Goal: Transaction & Acquisition: Download file/media

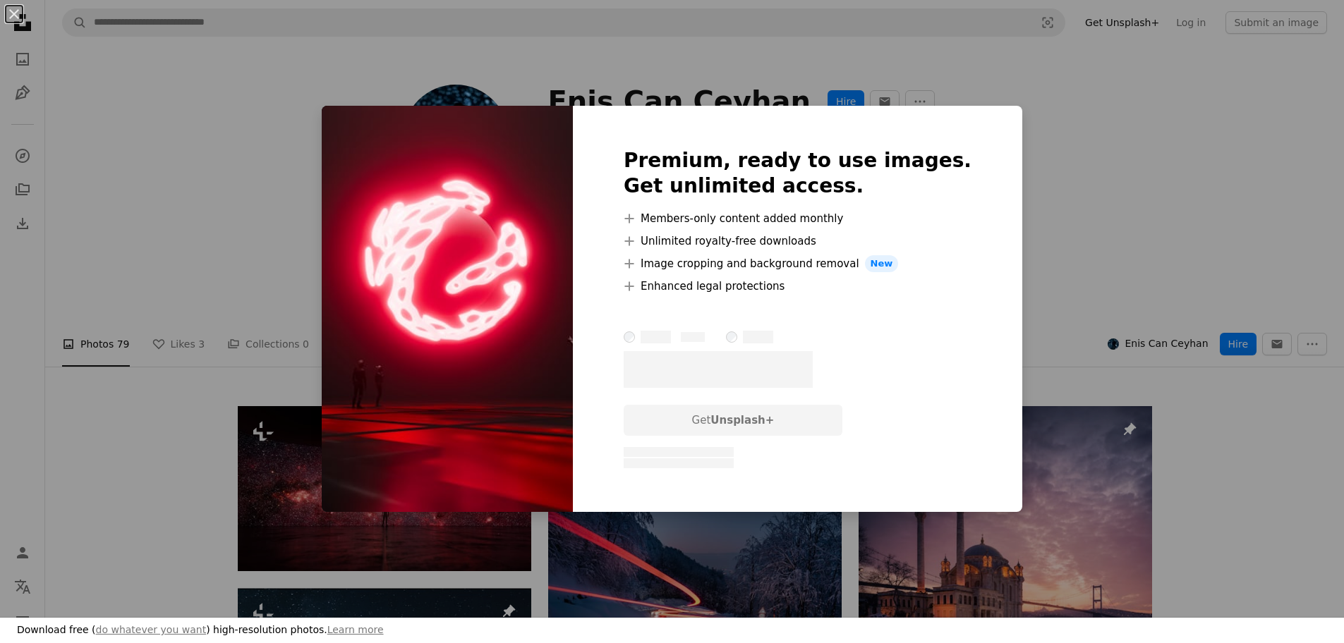
scroll to position [1101, 0]
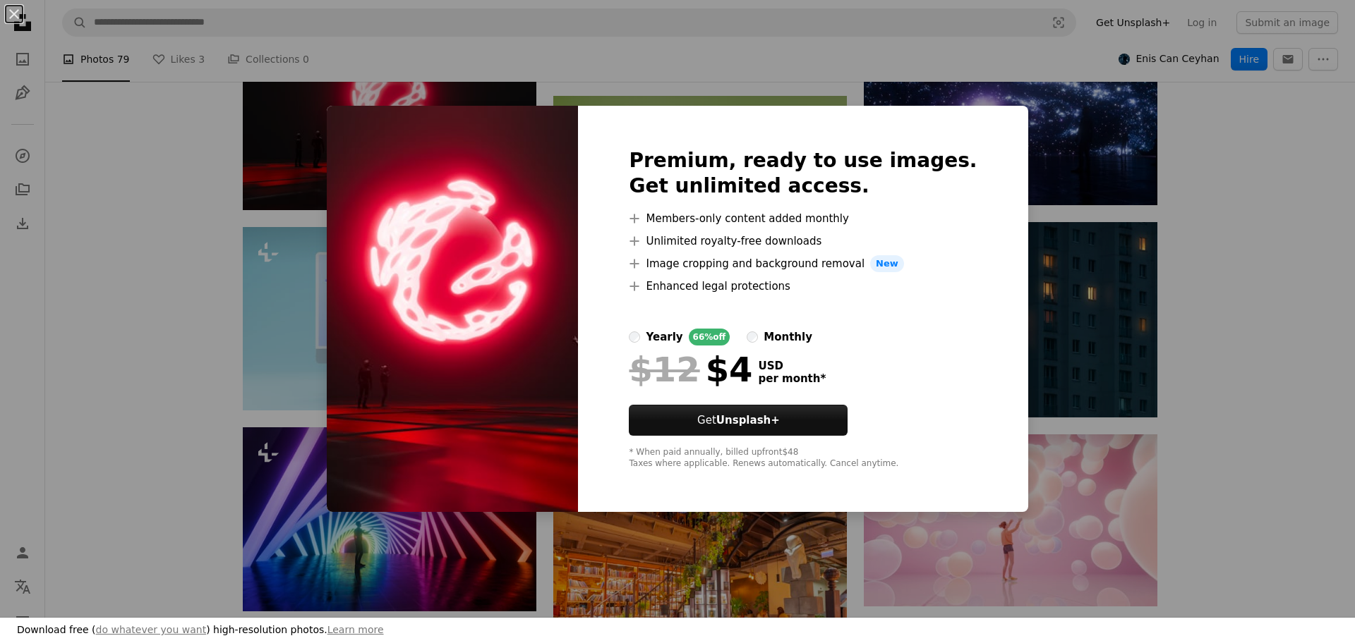
click at [991, 126] on div "An X shape Premium, ready to use images. Get unlimited access. A plus sign Memb…" at bounding box center [677, 321] width 1355 height 643
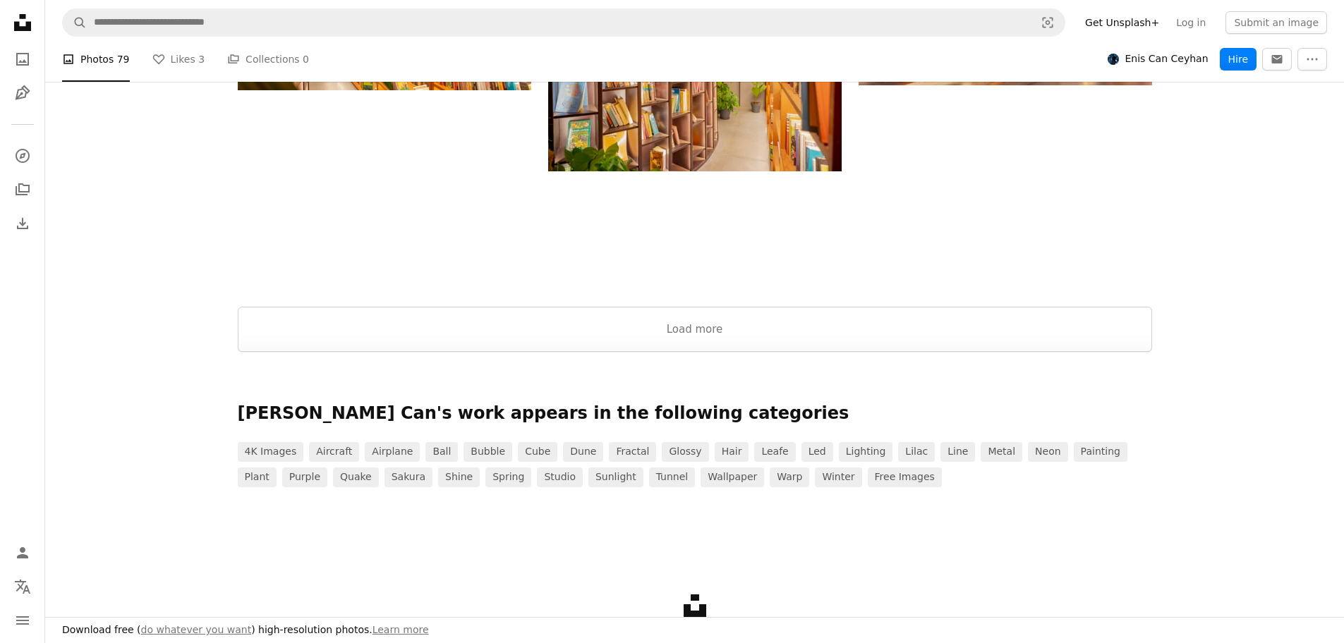
scroll to position [1863, 0]
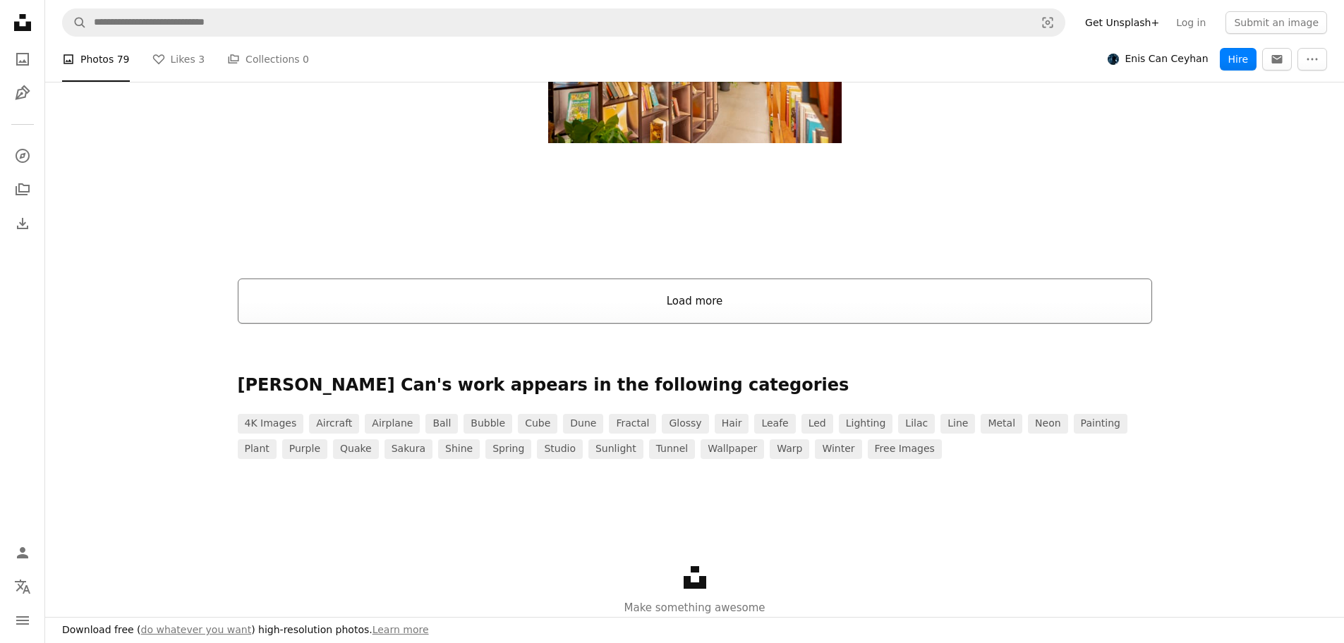
click at [751, 314] on button "Load more" at bounding box center [695, 301] width 914 height 45
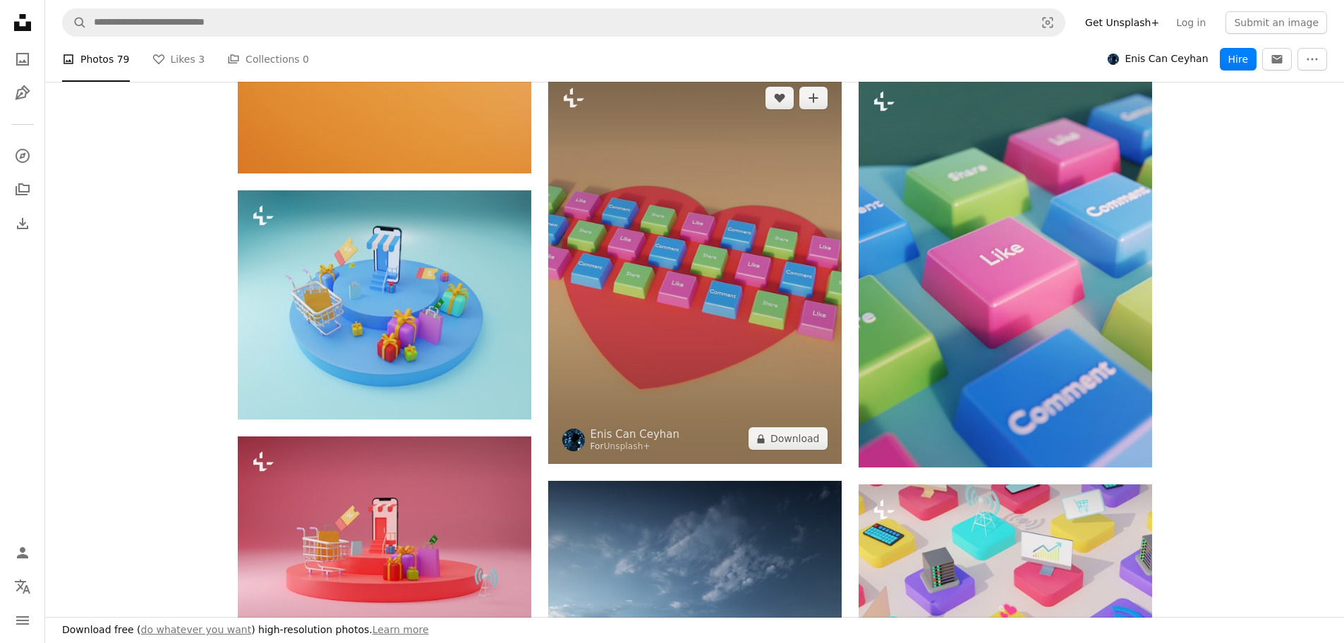
scroll to position [4149, 0]
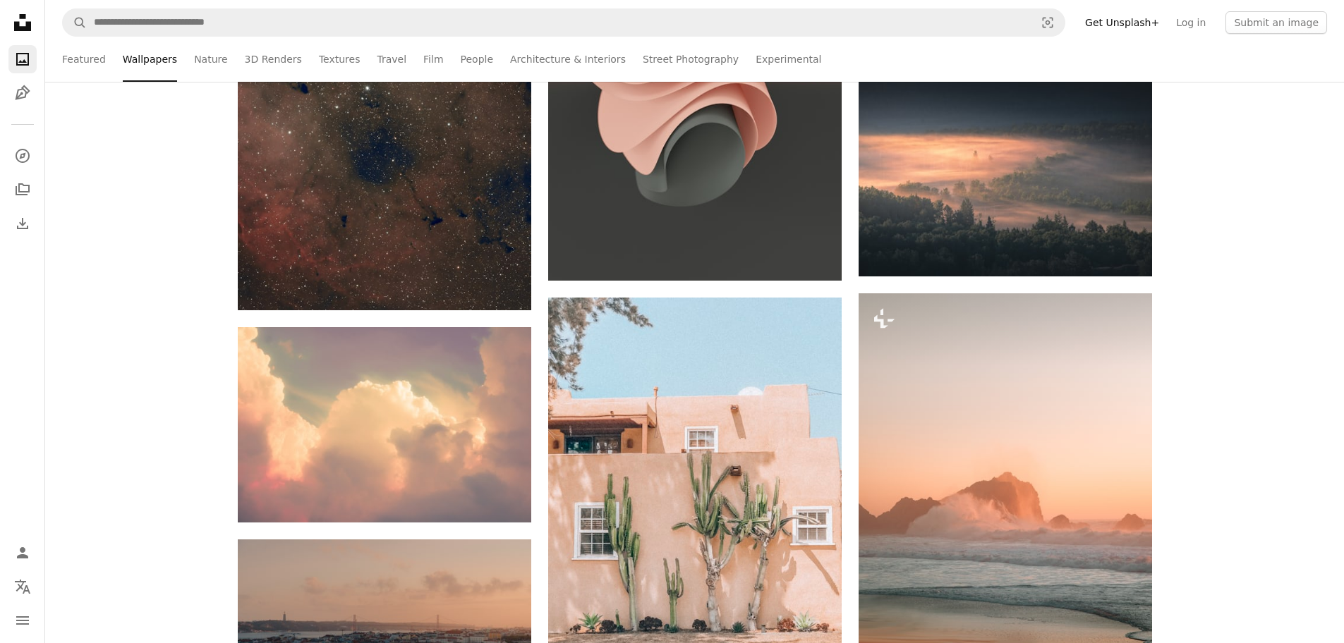
scroll to position [8890, 0]
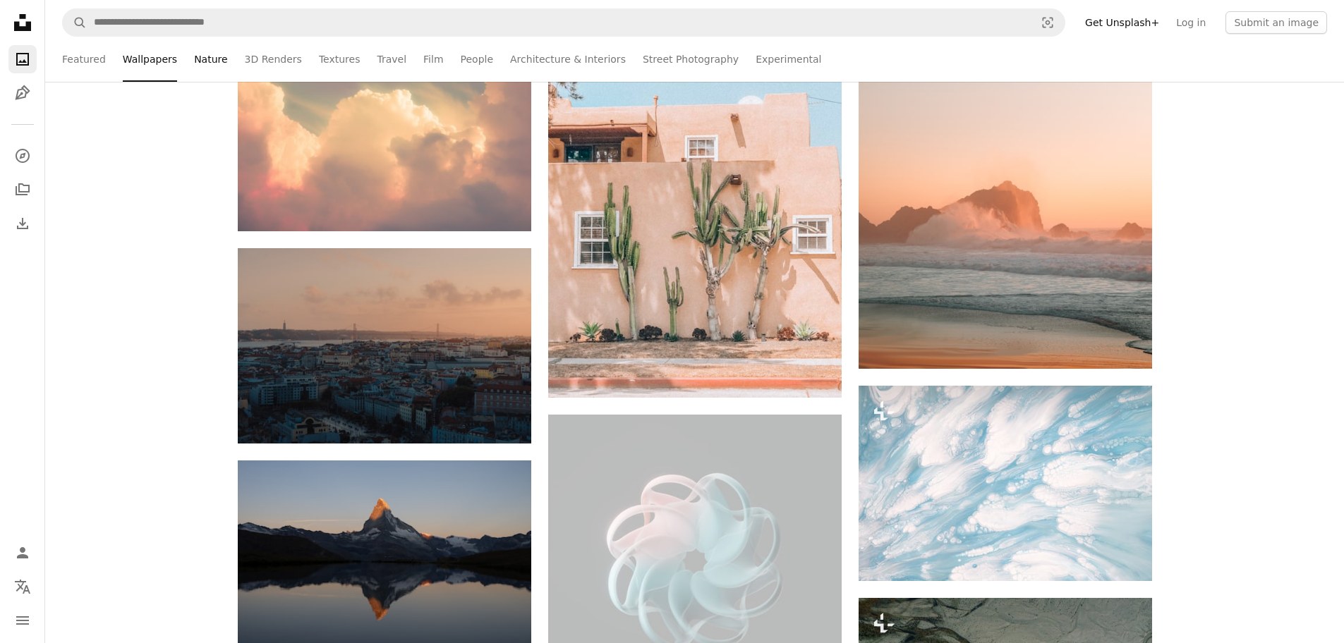
click at [209, 66] on link "Nature" at bounding box center [210, 59] width 33 height 45
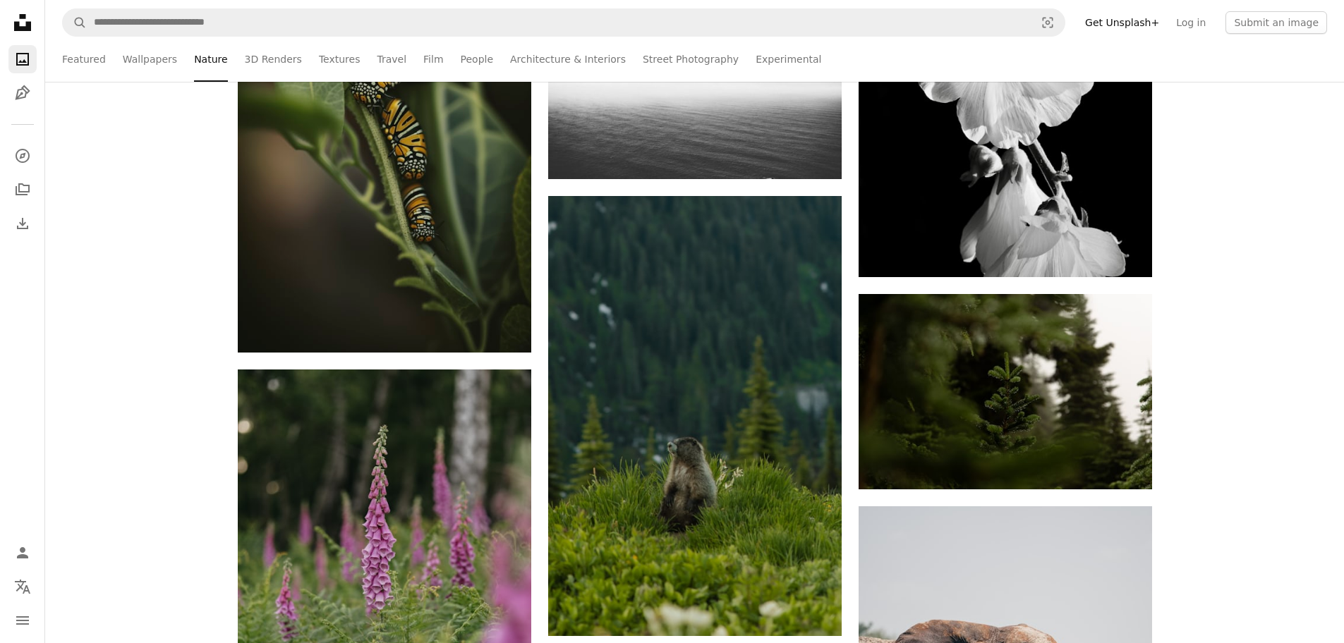
scroll to position [21421, 0]
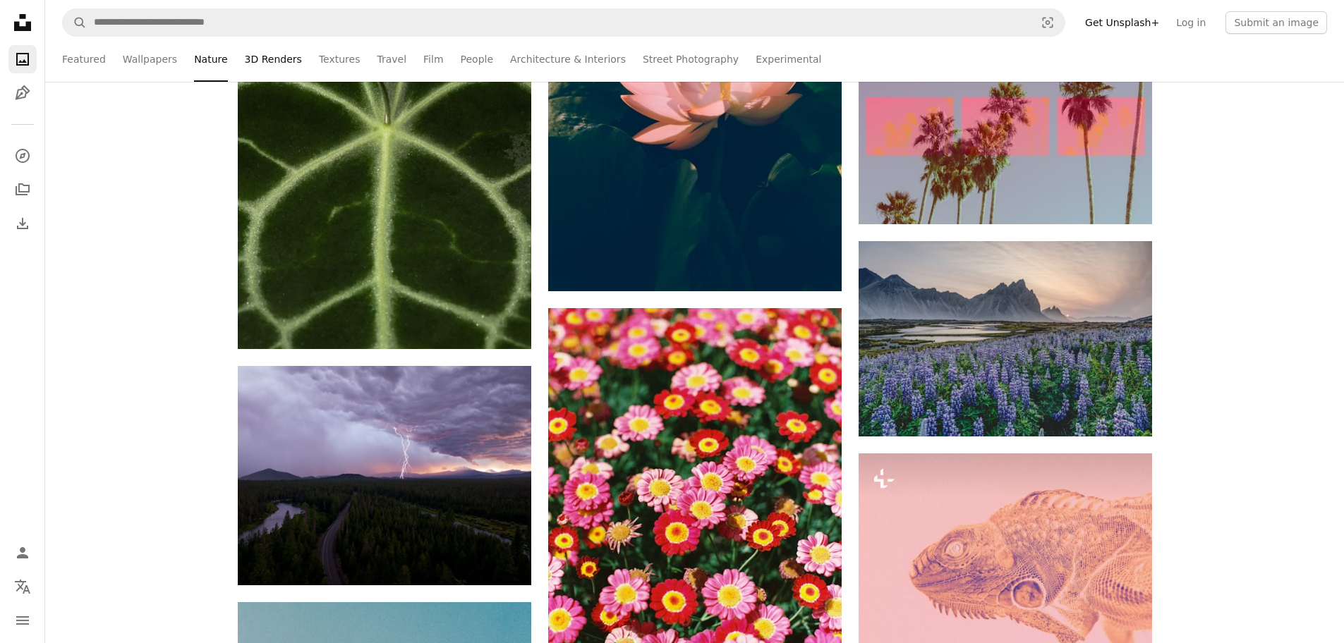
click at [266, 64] on link "3D Renders" at bounding box center [273, 59] width 57 height 45
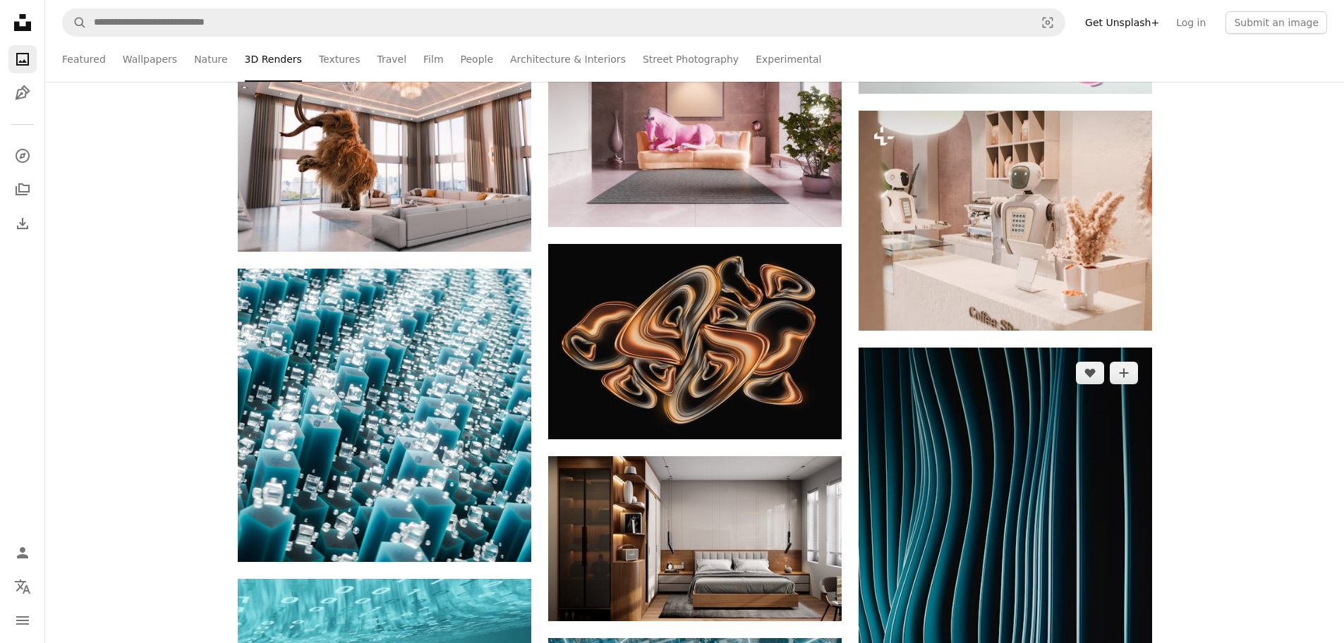
scroll to position [4233, 0]
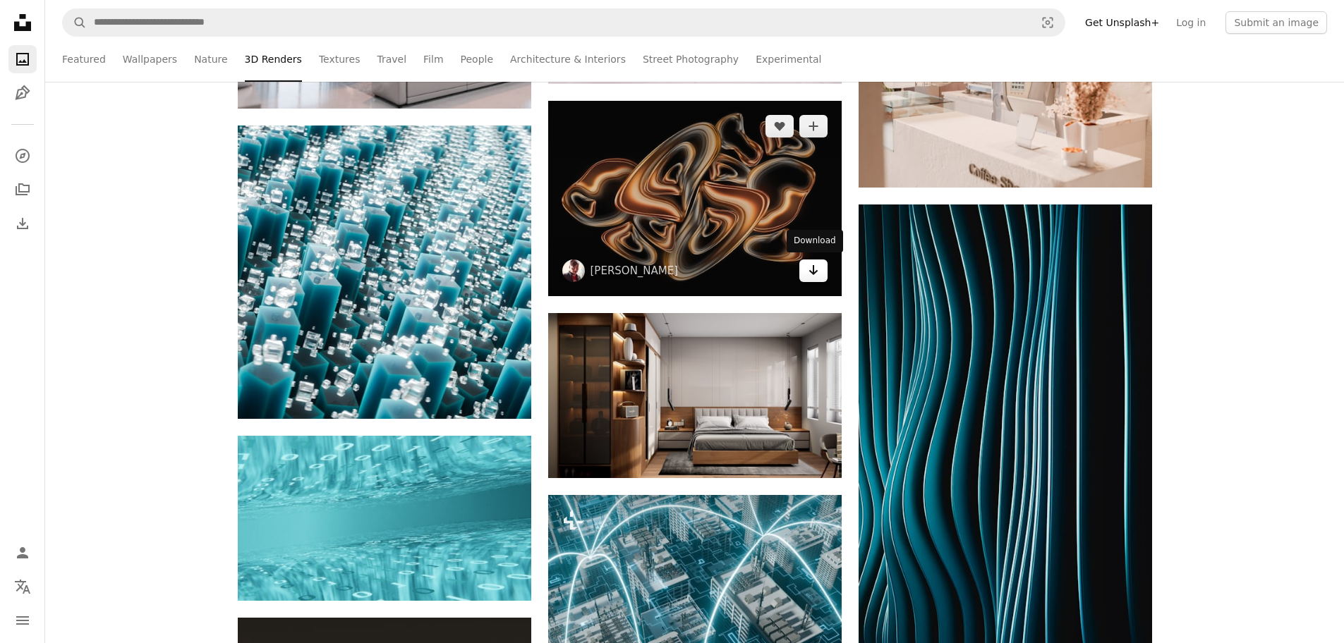
click at [816, 275] on icon "Arrow pointing down" at bounding box center [813, 270] width 11 height 17
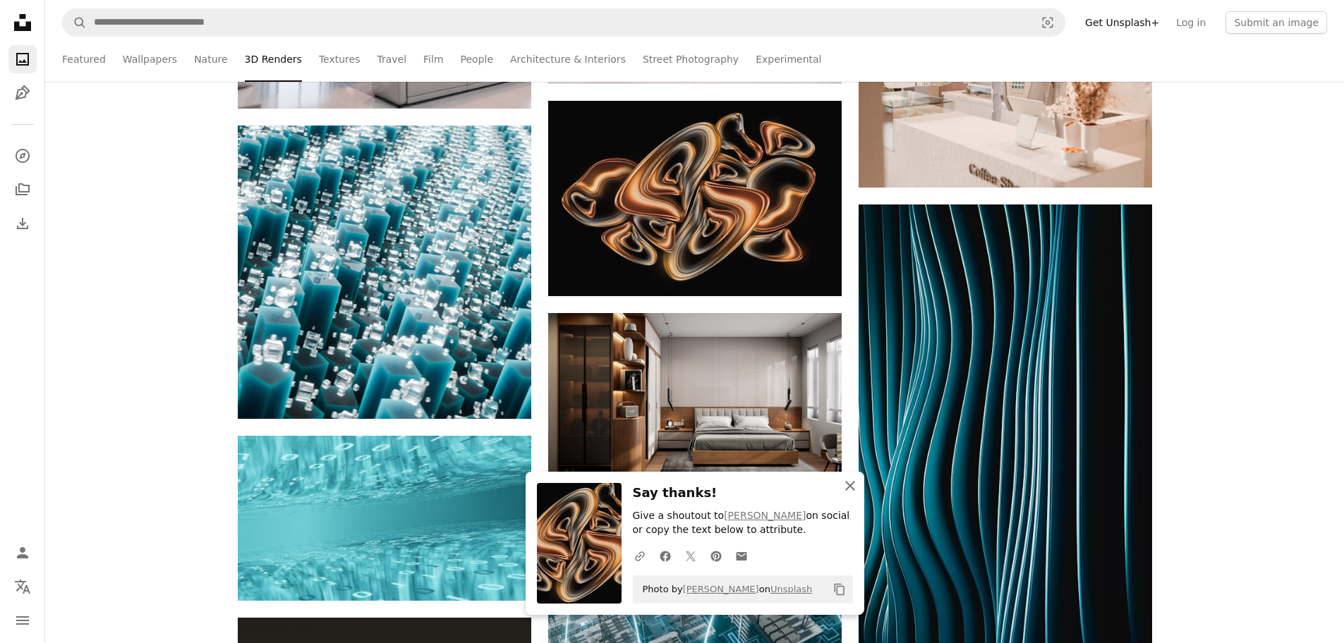
click at [850, 489] on icon "An X shape" at bounding box center [850, 486] width 17 height 17
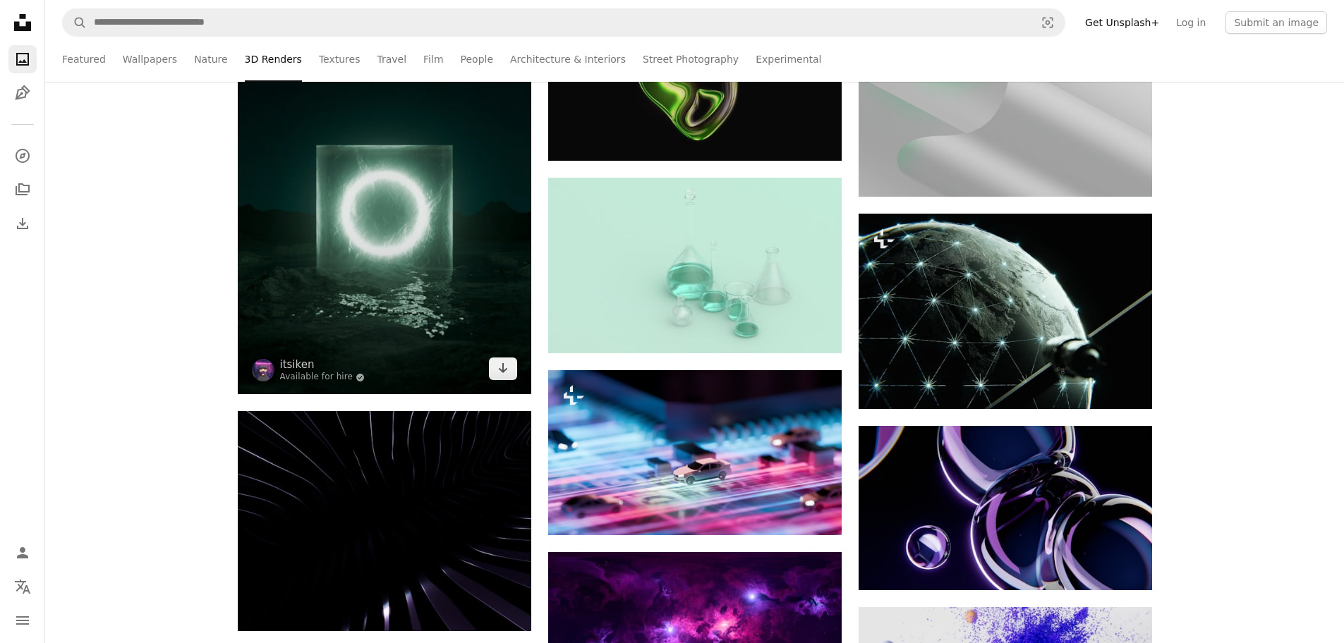
scroll to position [8044, 0]
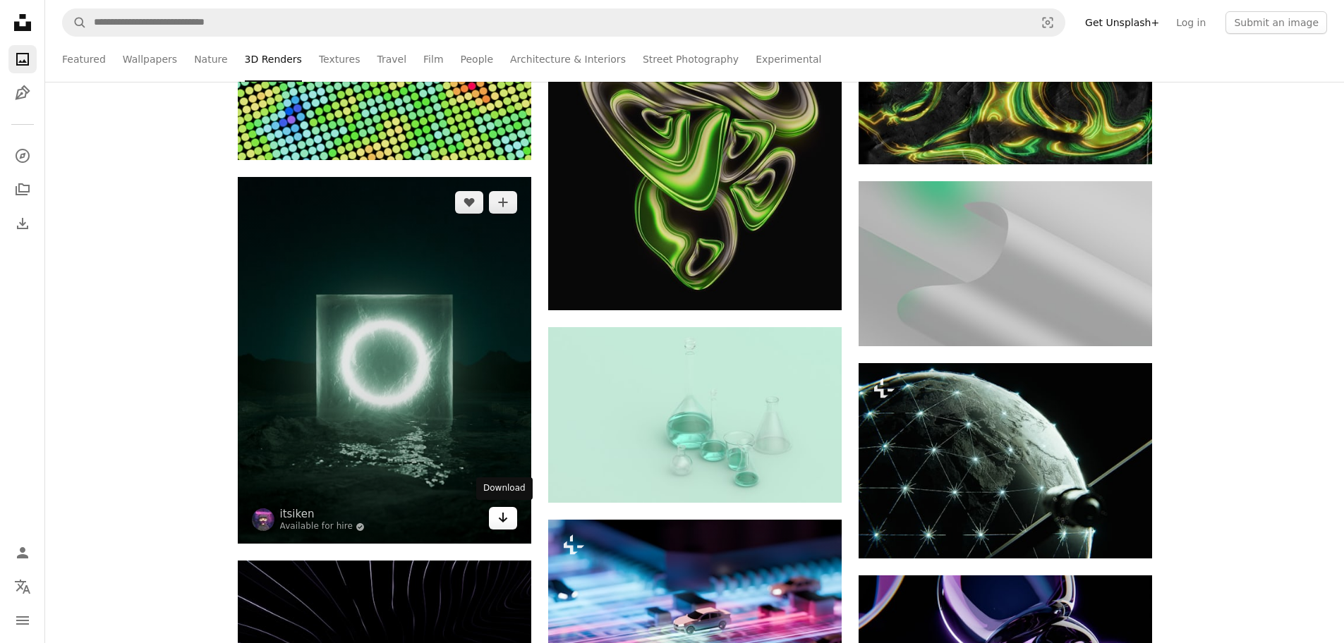
click at [502, 516] on icon "Download" at bounding box center [502, 518] width 9 height 10
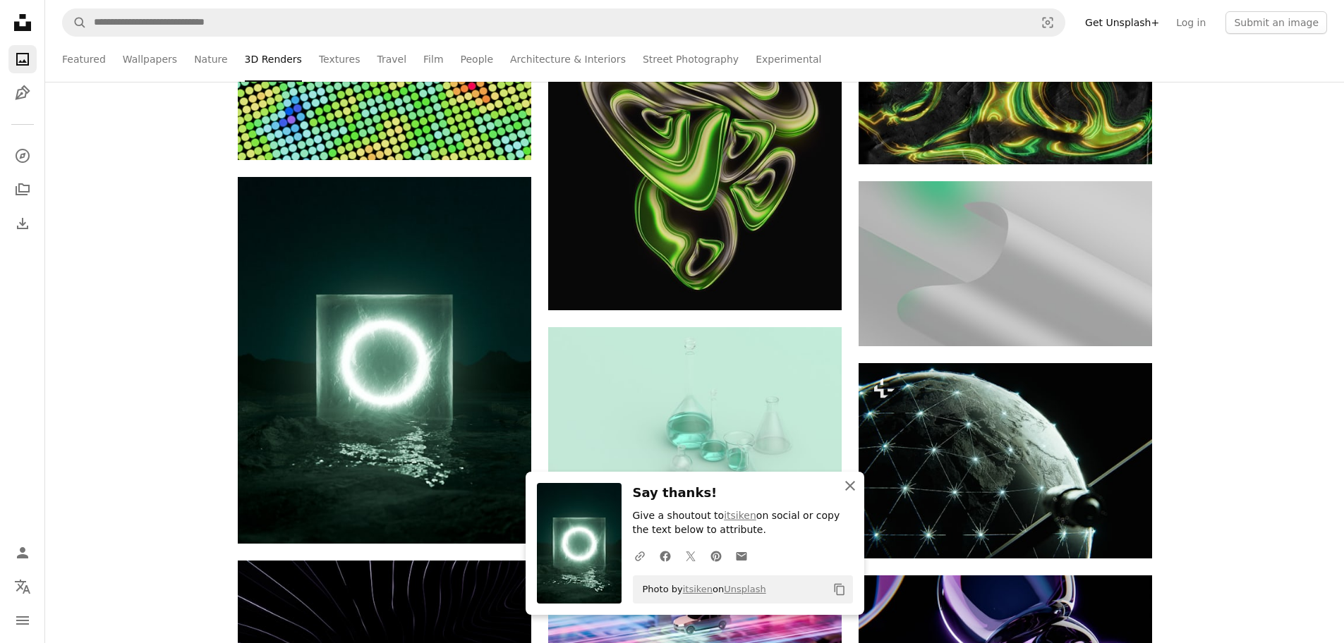
click at [848, 487] on icon "button" at bounding box center [850, 486] width 10 height 10
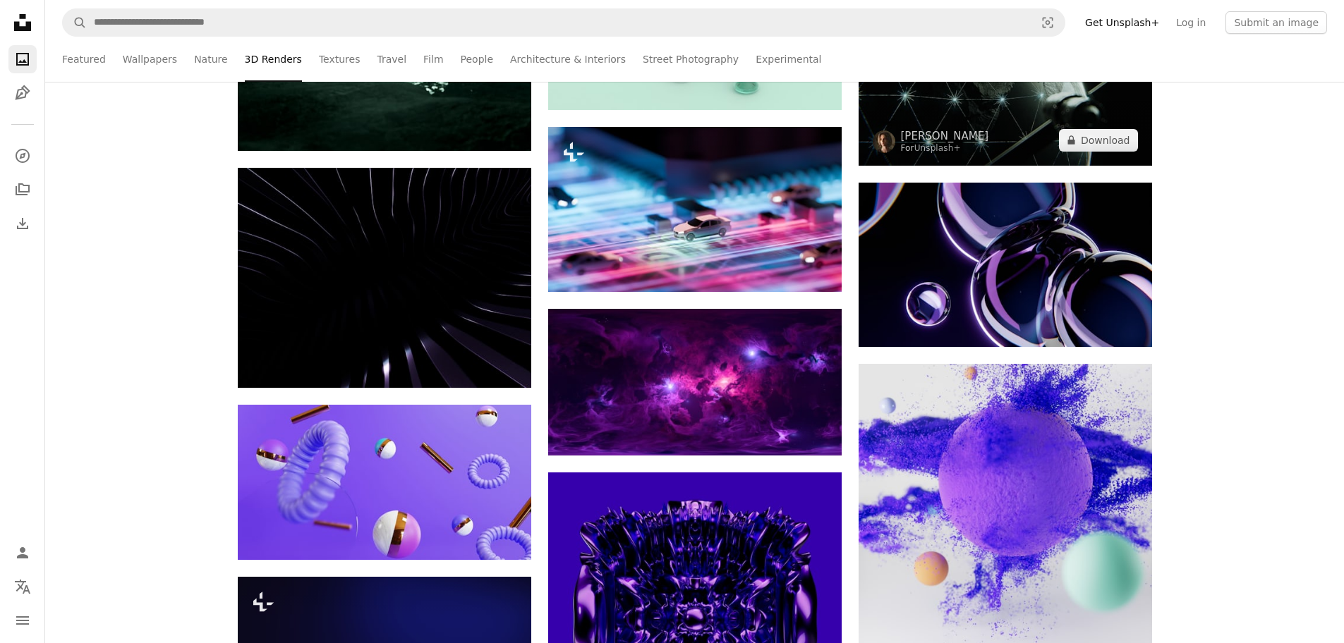
scroll to position [8467, 0]
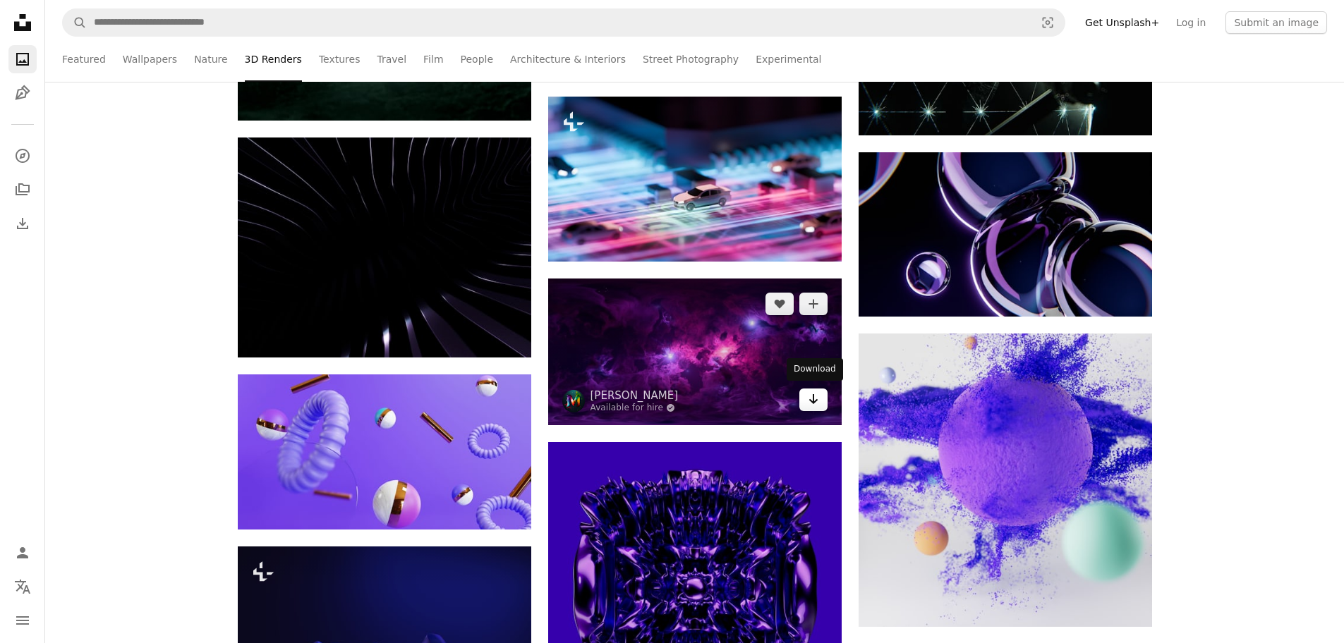
click at [818, 401] on icon "Arrow pointing down" at bounding box center [813, 399] width 11 height 17
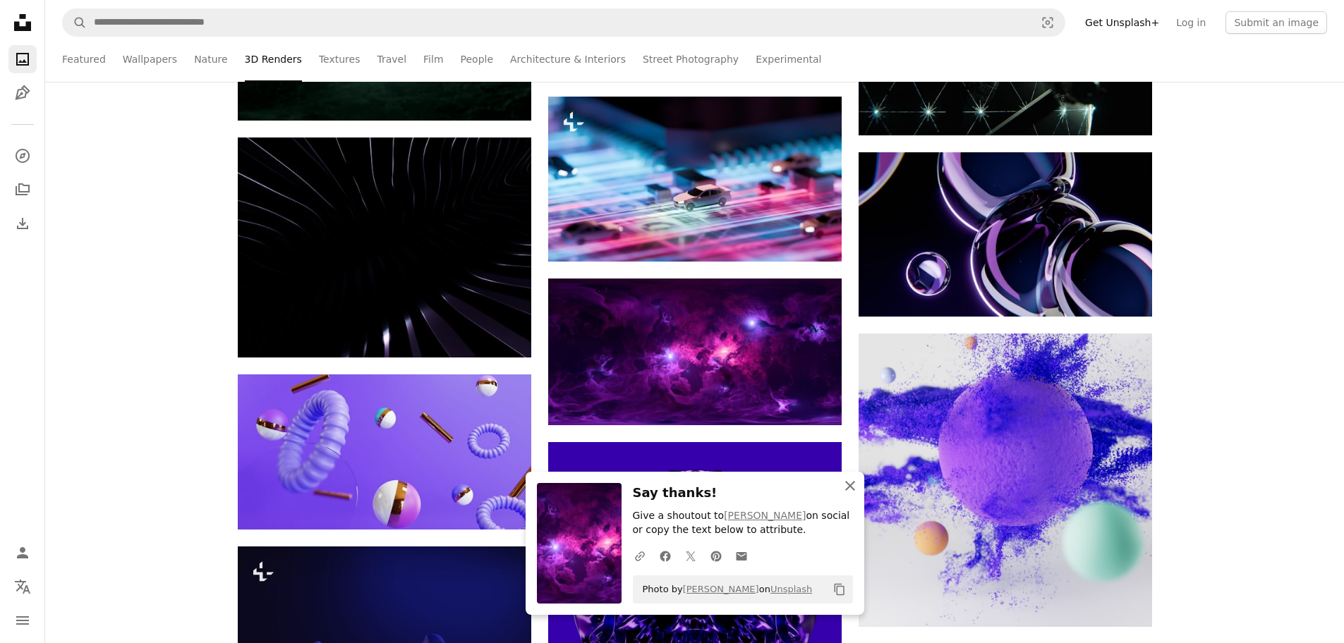
click at [847, 485] on icon "An X shape" at bounding box center [850, 486] width 17 height 17
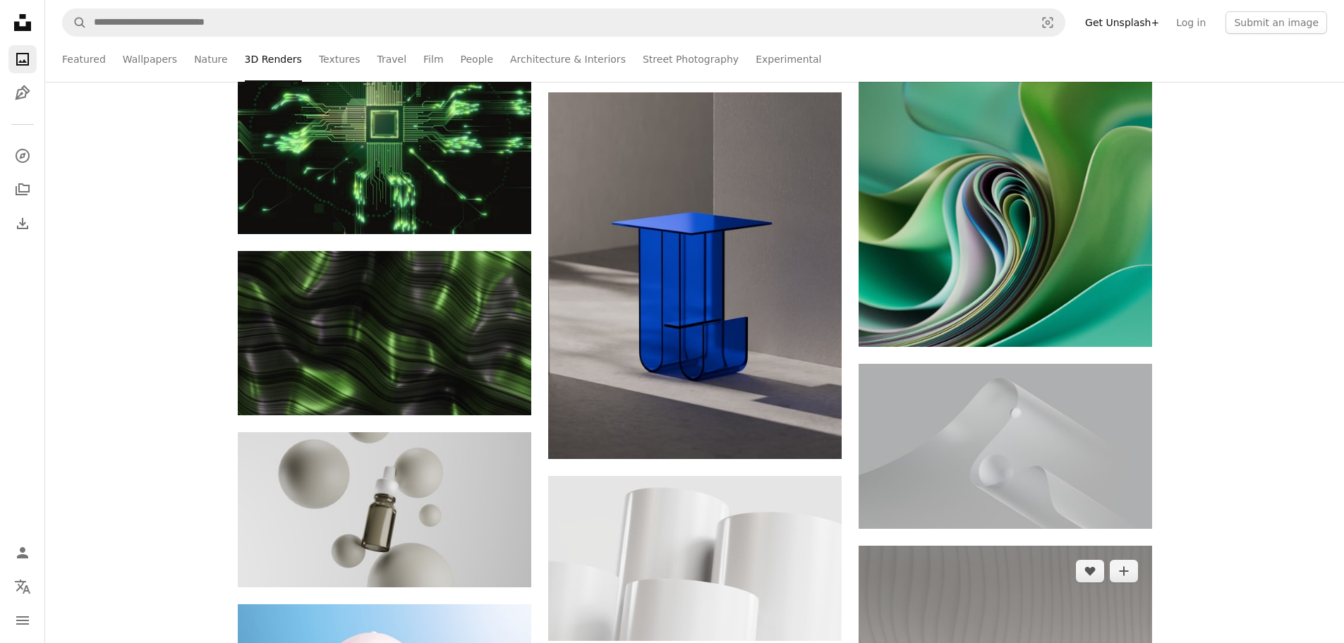
scroll to position [20913, 0]
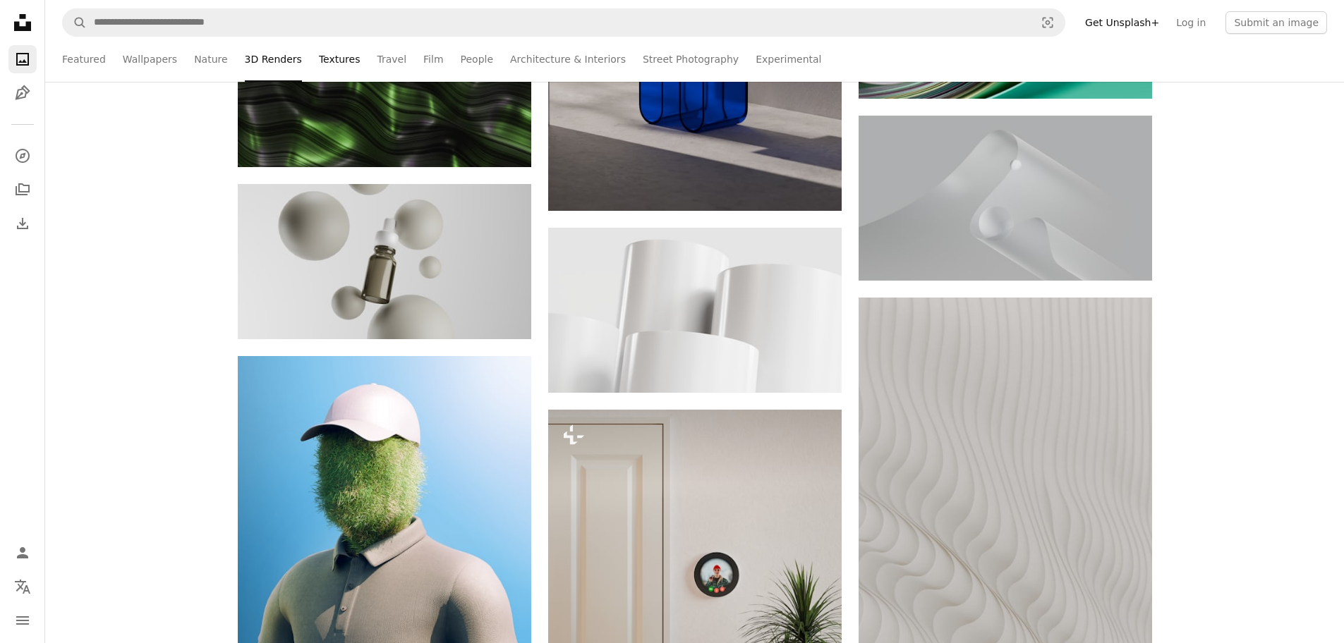
click at [320, 59] on link "Textures" at bounding box center [340, 59] width 42 height 45
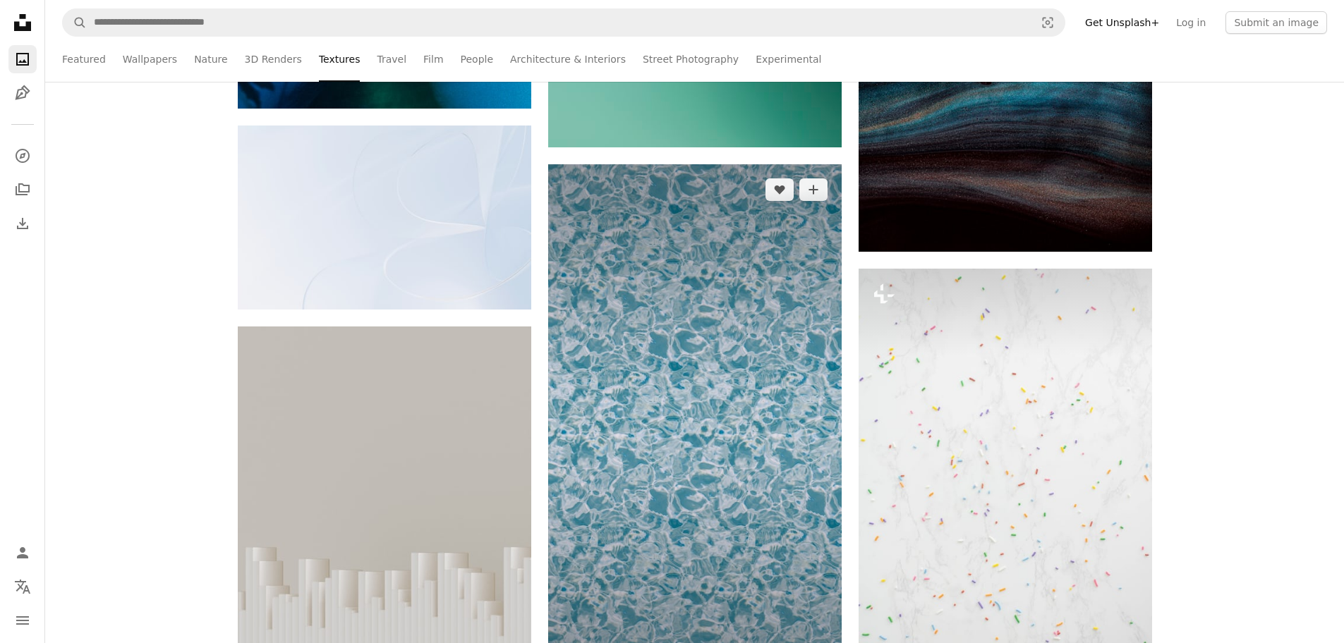
scroll to position [21675, 0]
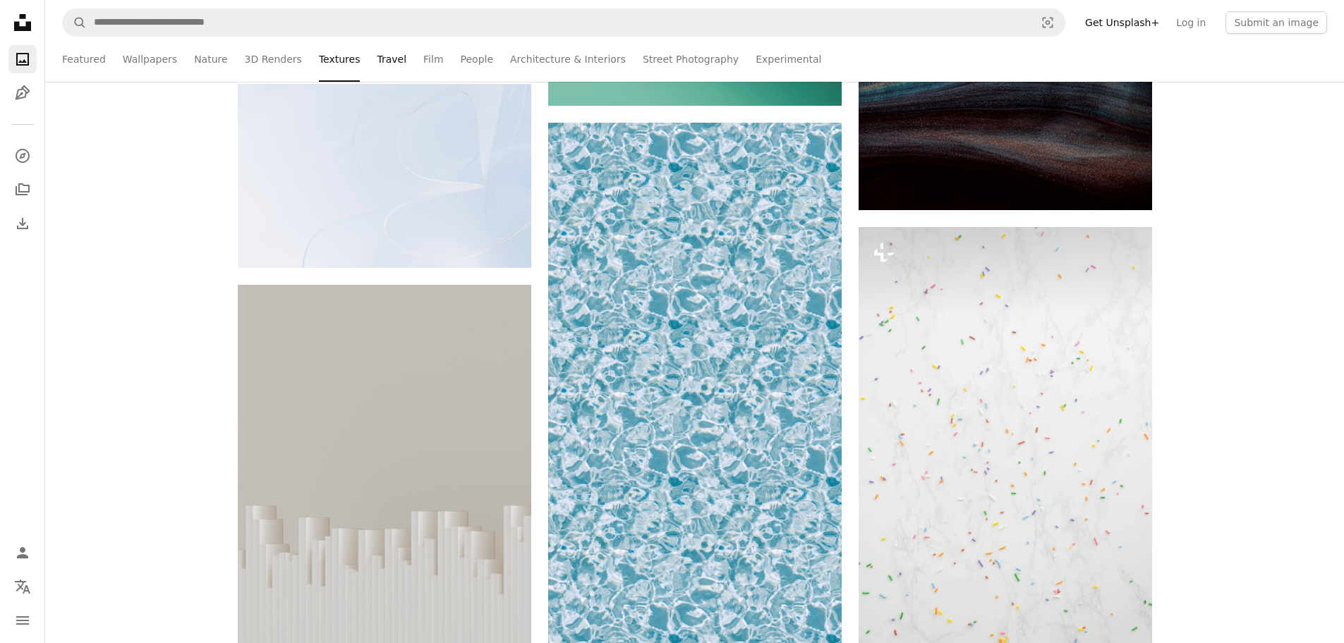
click at [377, 64] on link "Travel" at bounding box center [392, 59] width 30 height 45
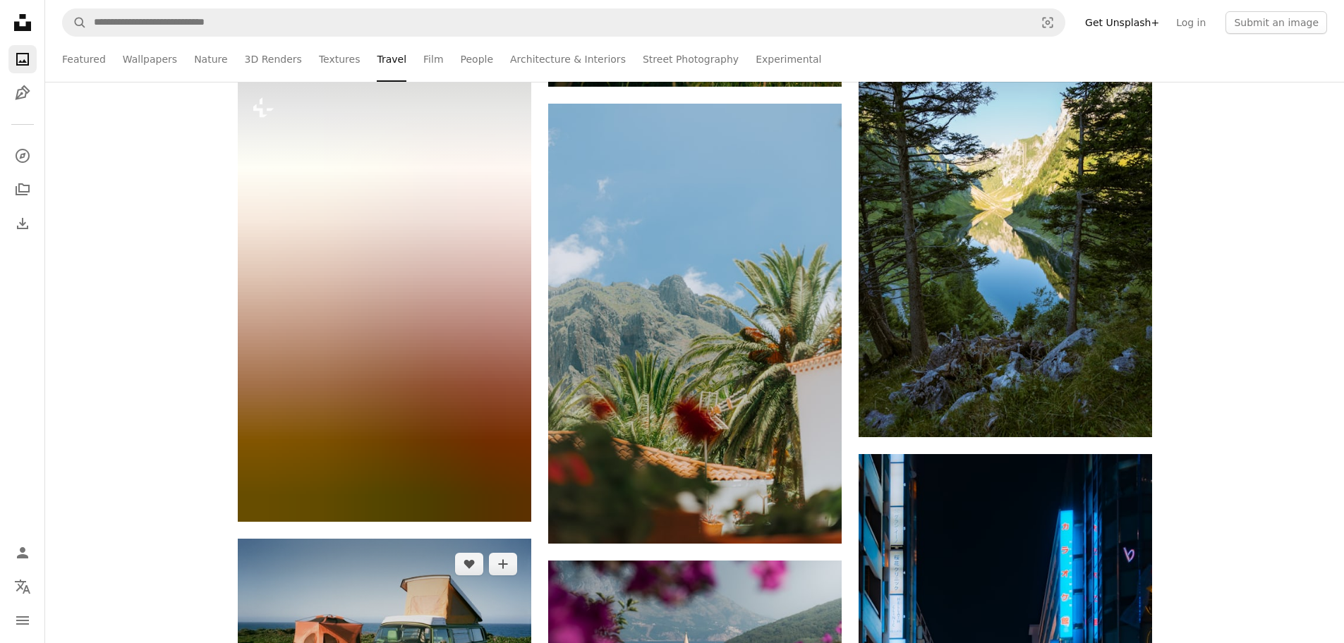
scroll to position [17696, 0]
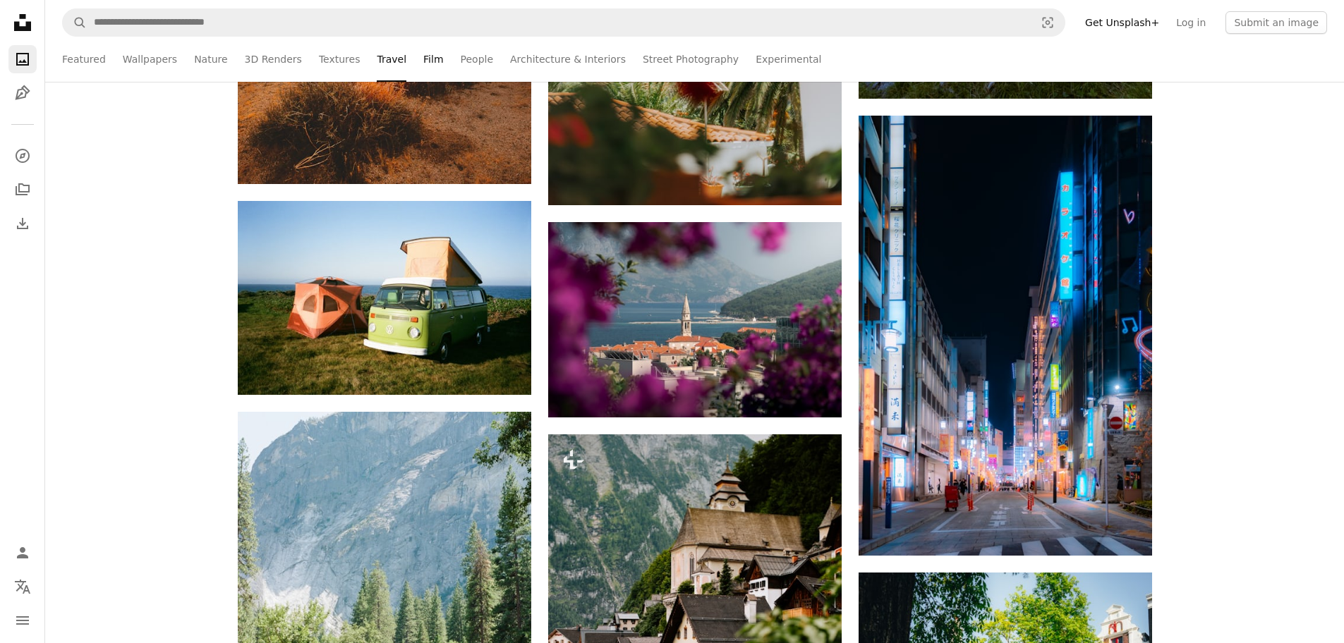
click at [423, 60] on link "Film" at bounding box center [433, 59] width 20 height 45
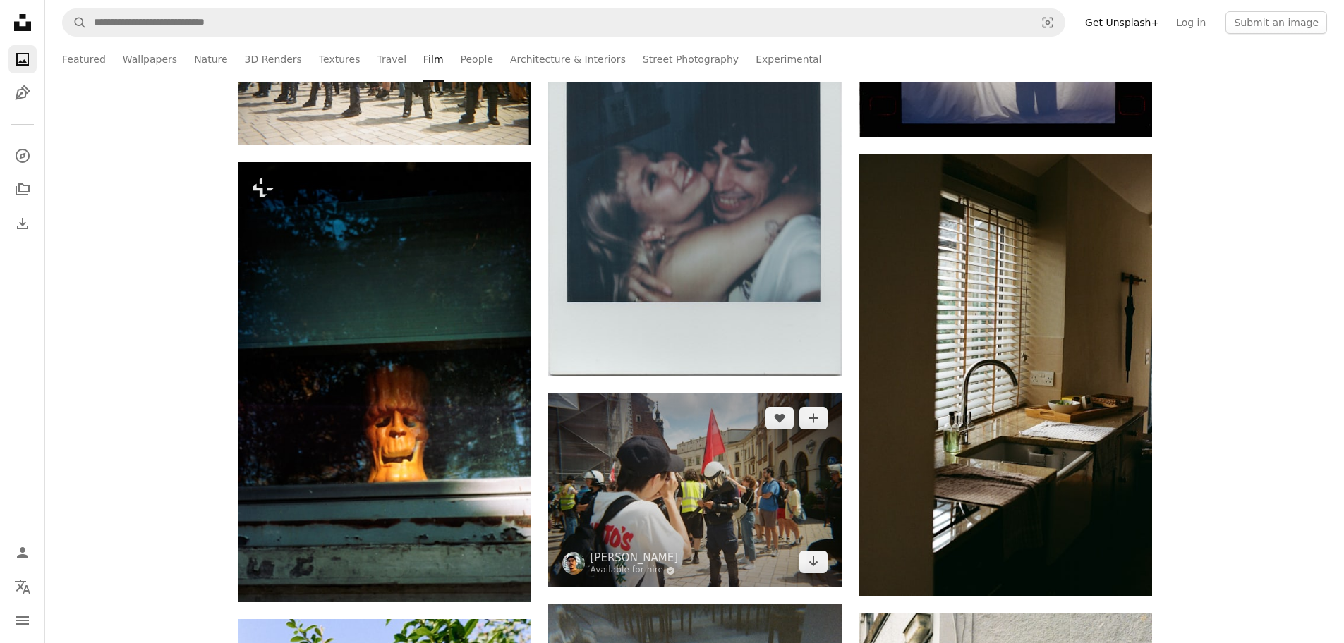
scroll to position [5927, 0]
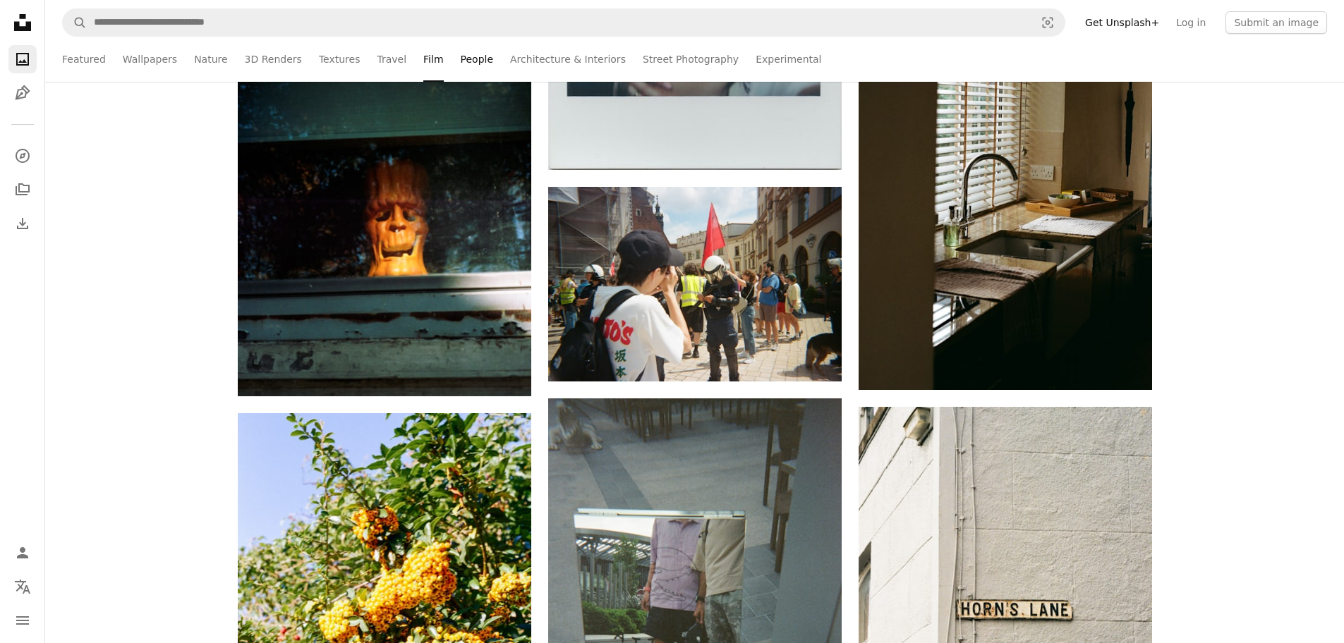
click at [461, 56] on link "People" at bounding box center [477, 59] width 33 height 45
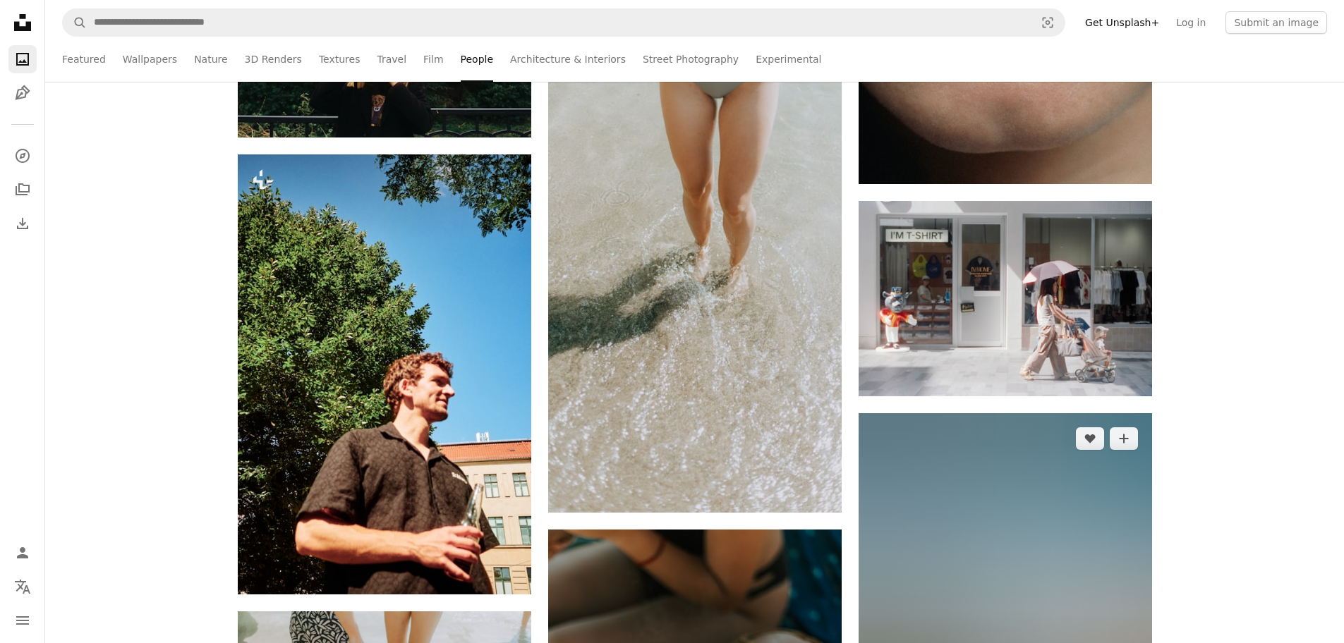
scroll to position [21675, 0]
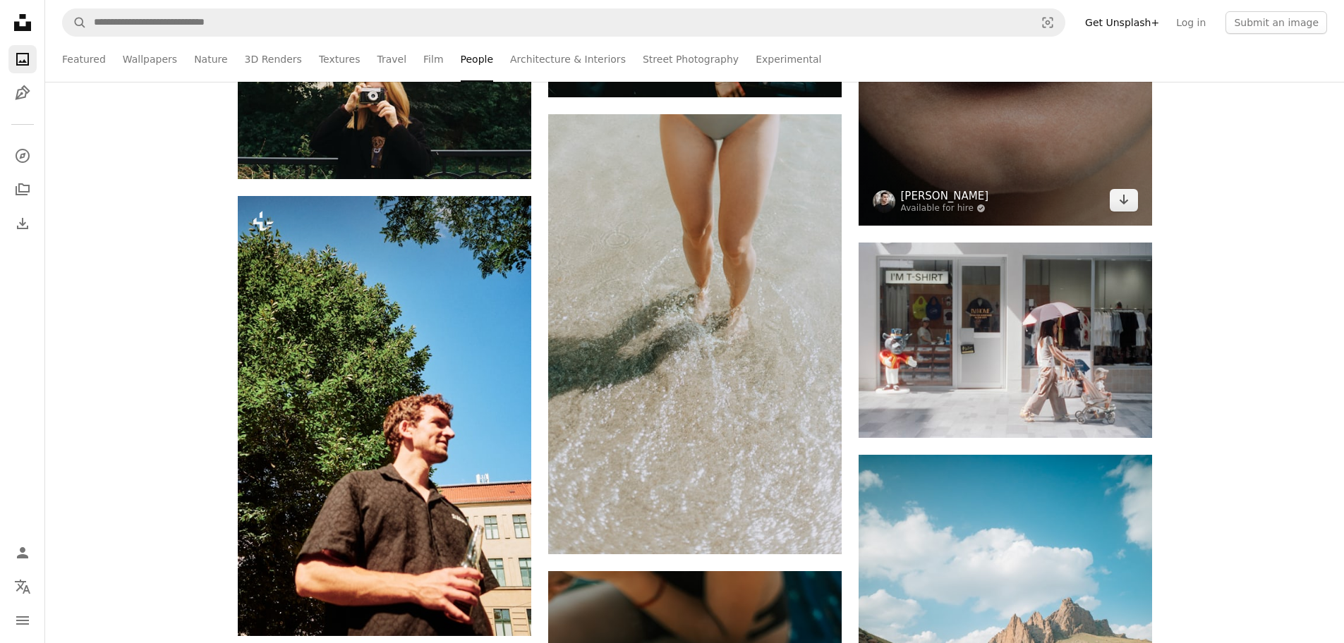
click at [942, 193] on link "[PERSON_NAME]" at bounding box center [945, 196] width 88 height 14
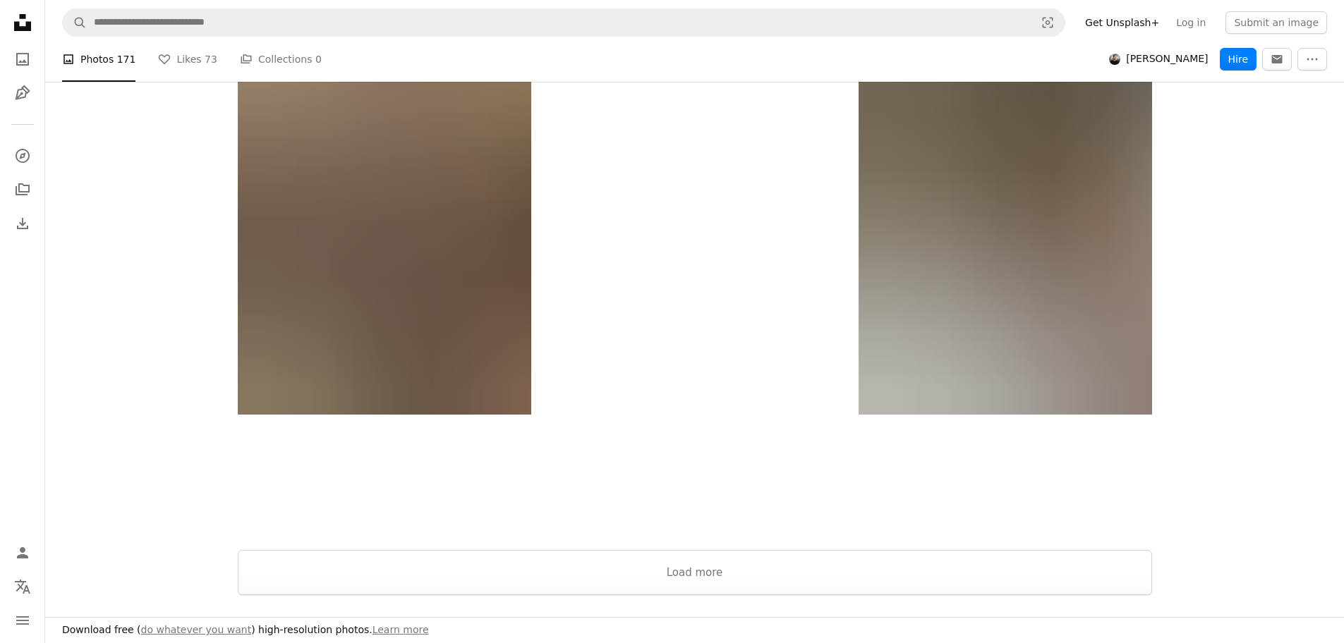
scroll to position [3217, 0]
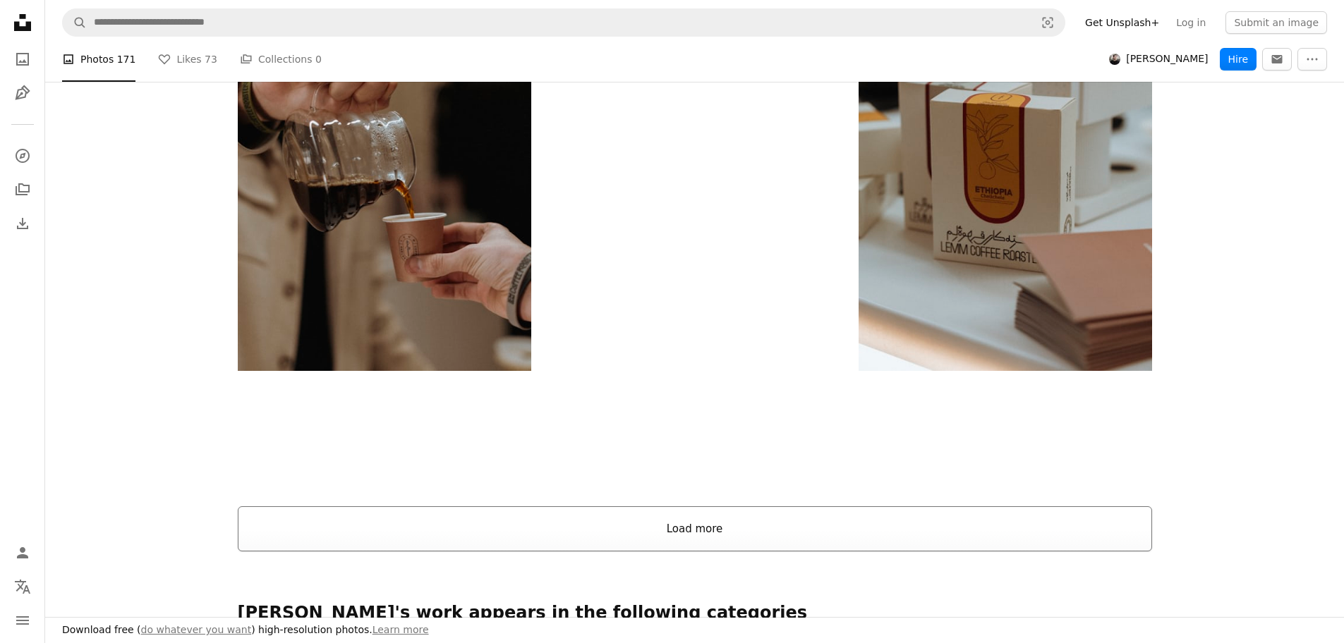
click at [771, 531] on button "Load more" at bounding box center [695, 529] width 914 height 45
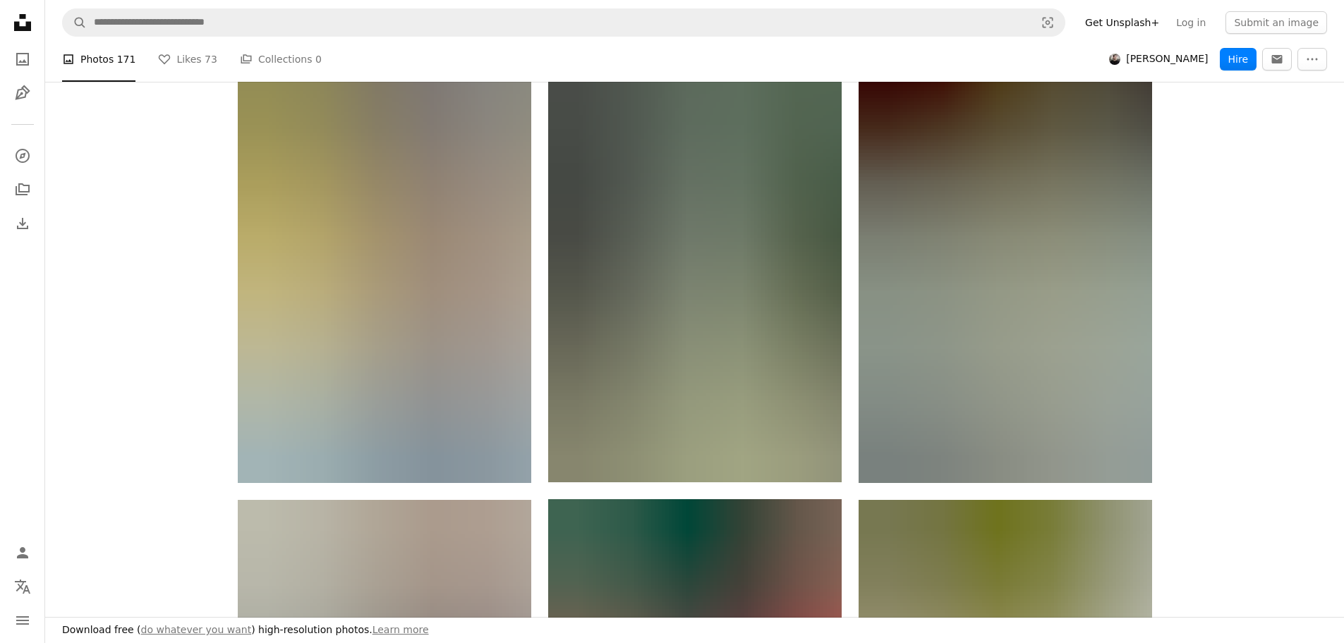
scroll to position [9314, 0]
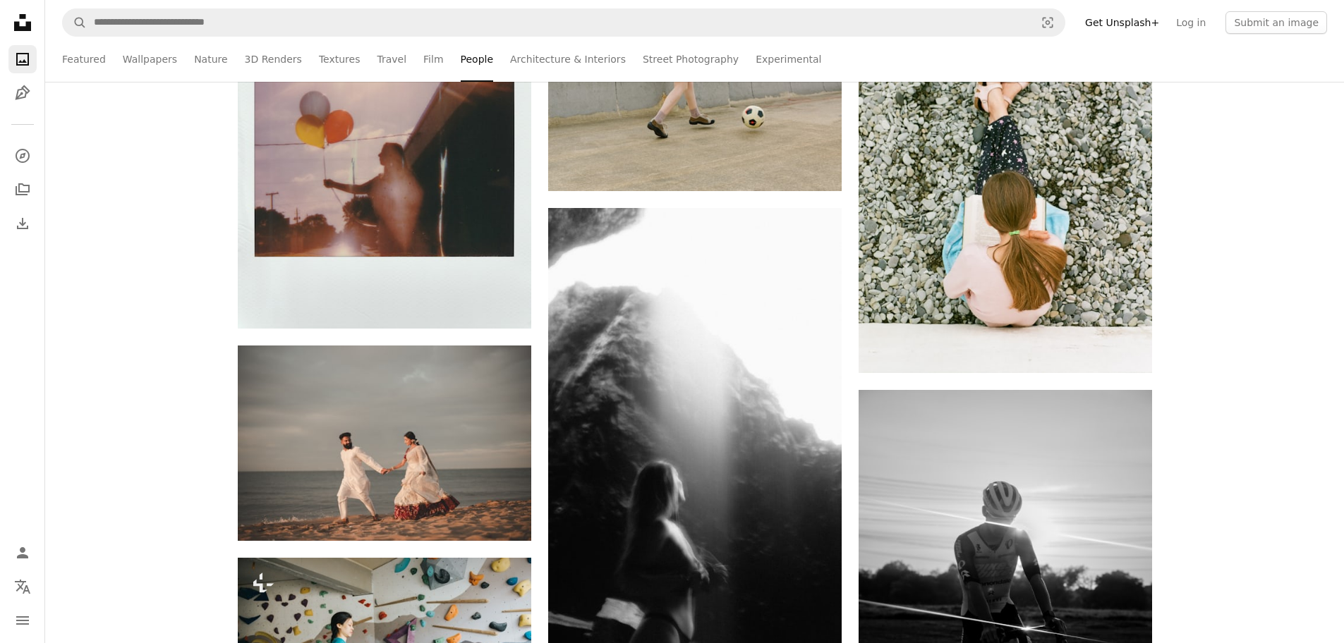
scroll to position [31582, 0]
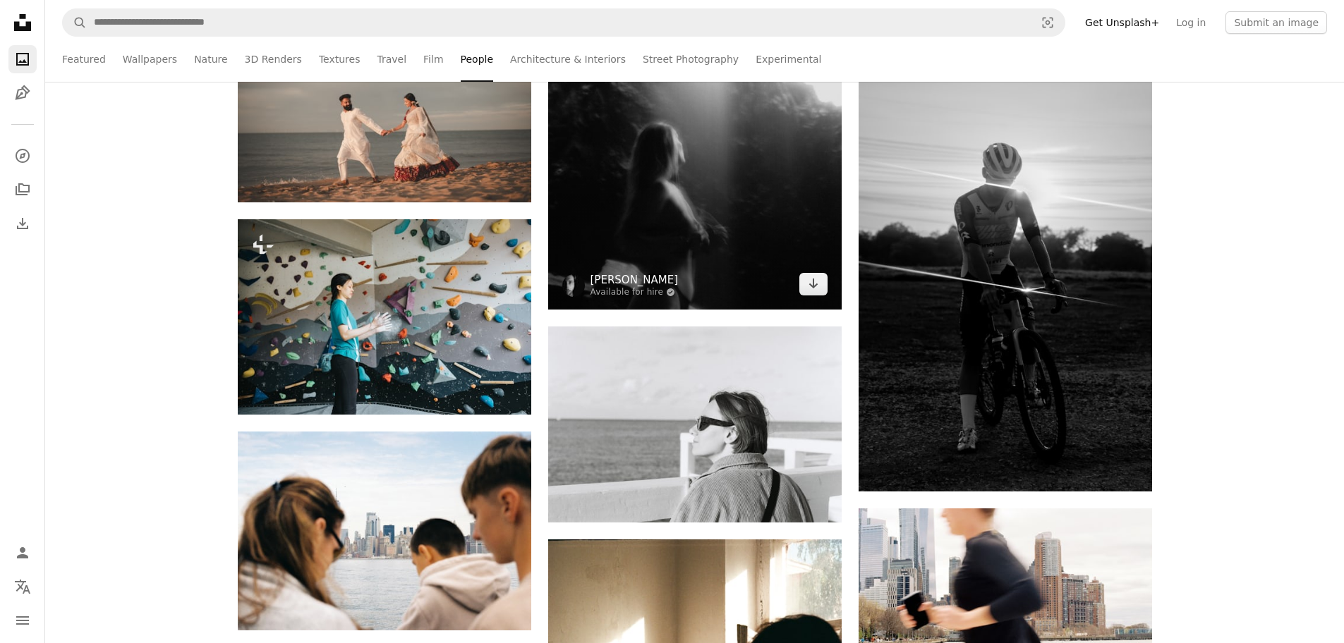
click at [636, 278] on link "[PERSON_NAME]" at bounding box center [635, 280] width 88 height 14
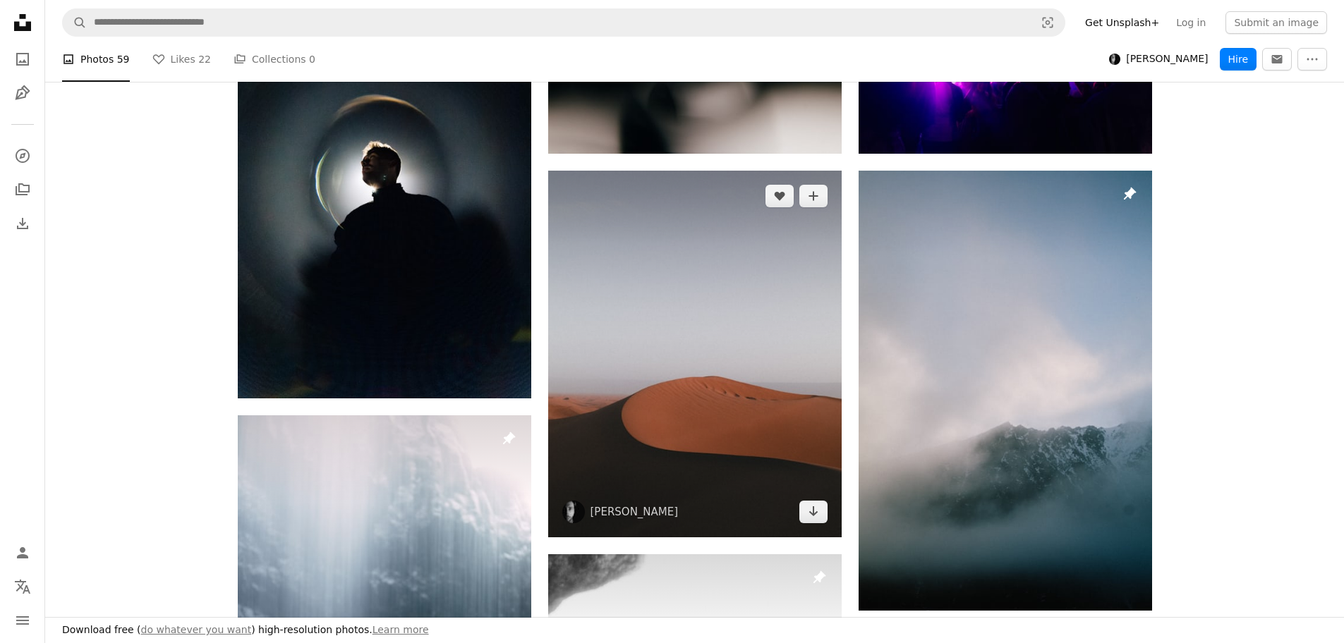
scroll to position [343, 0]
